Goal: Information Seeking & Learning: Understand process/instructions

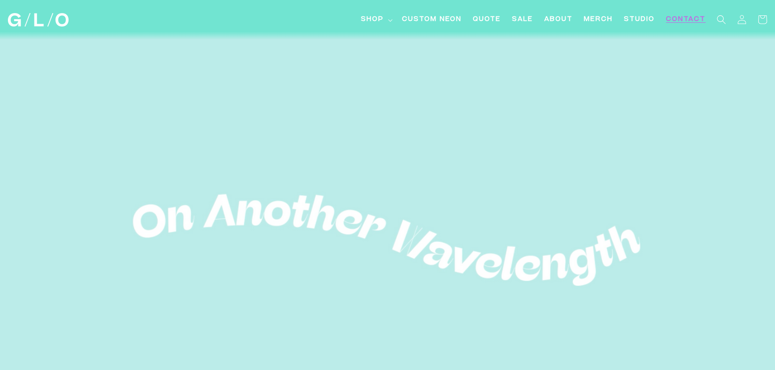
click at [676, 19] on span "Contact" at bounding box center [686, 20] width 40 height 10
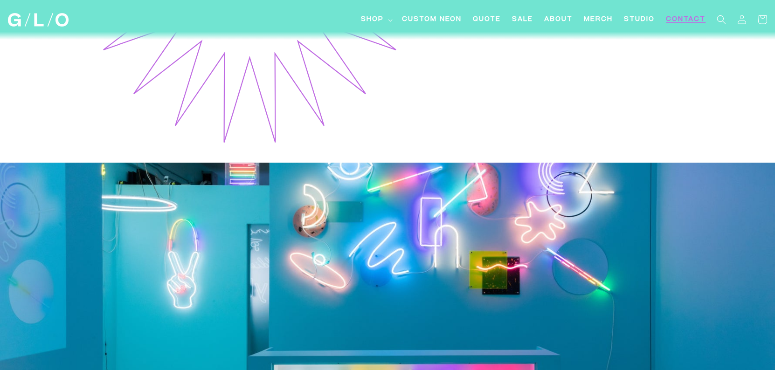
scroll to position [533, 0]
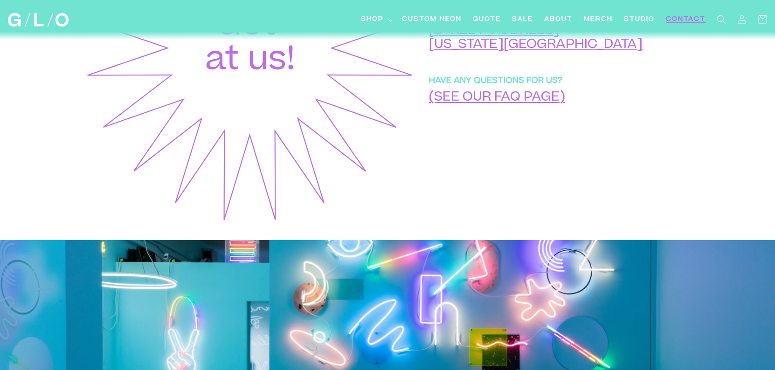
click at [515, 105] on link "(SEE OUR FAQ PAGE)" at bounding box center [497, 98] width 136 height 13
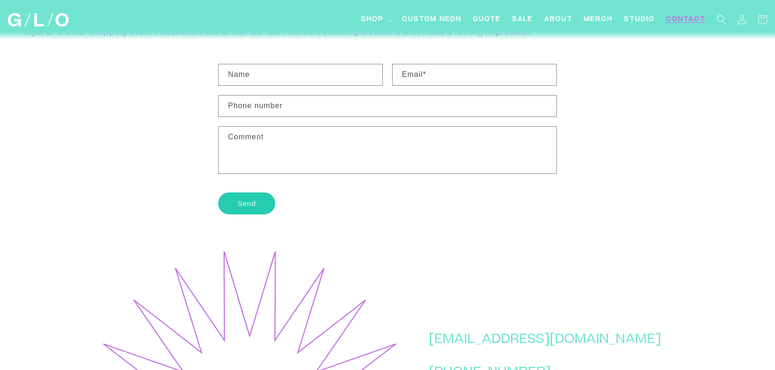
scroll to position [0, 0]
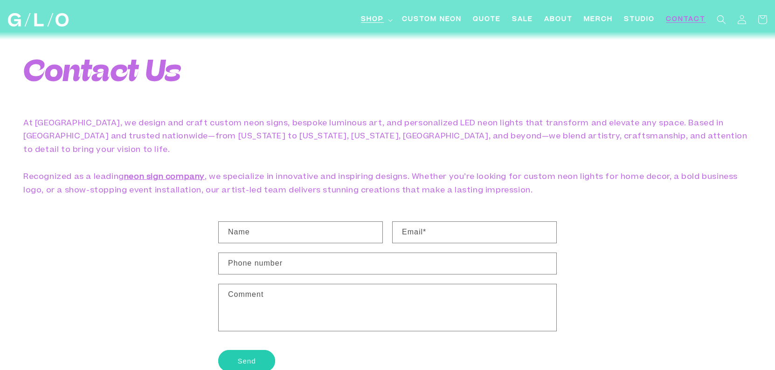
click at [390, 20] on icon at bounding box center [390, 20] width 5 height 3
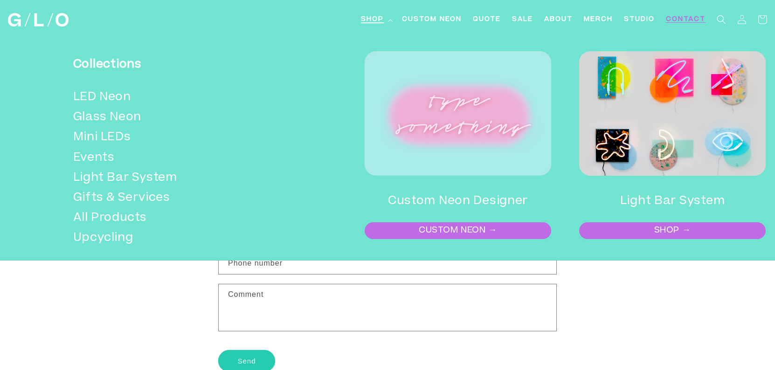
scroll to position [2, 0]
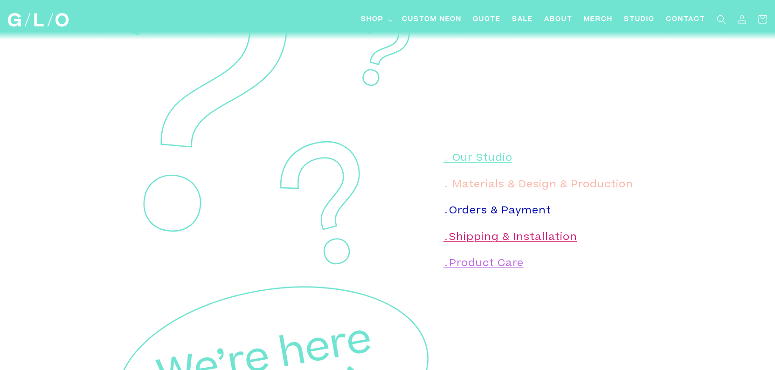
scroll to position [110, 0]
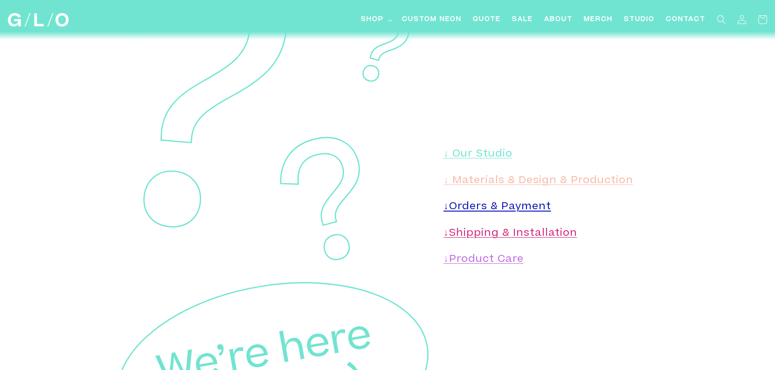
click at [537, 211] on link "↓Orders & Payment" at bounding box center [497, 207] width 108 height 10
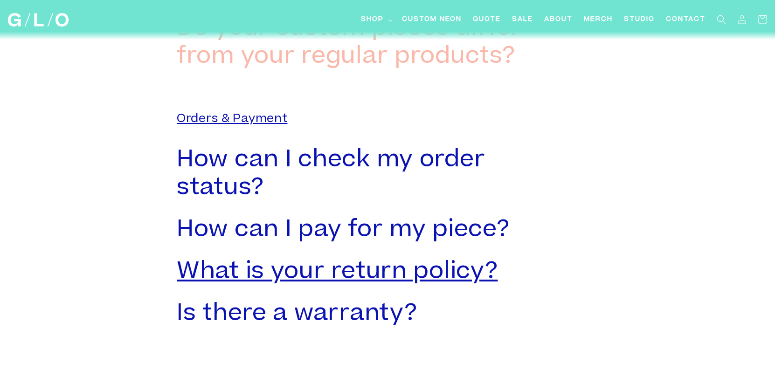
scroll to position [1019, 0]
